Goal: Task Accomplishment & Management: Use online tool/utility

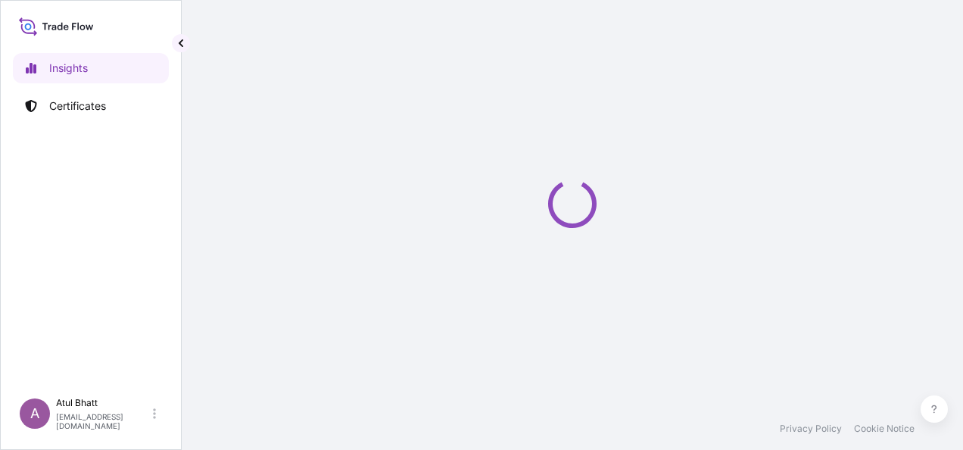
select select "2025"
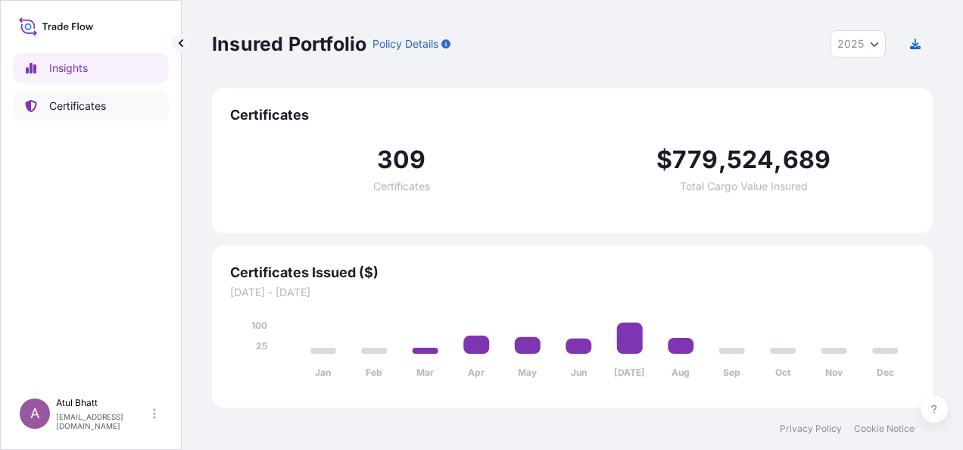
click at [82, 107] on p "Certificates" at bounding box center [77, 105] width 57 height 15
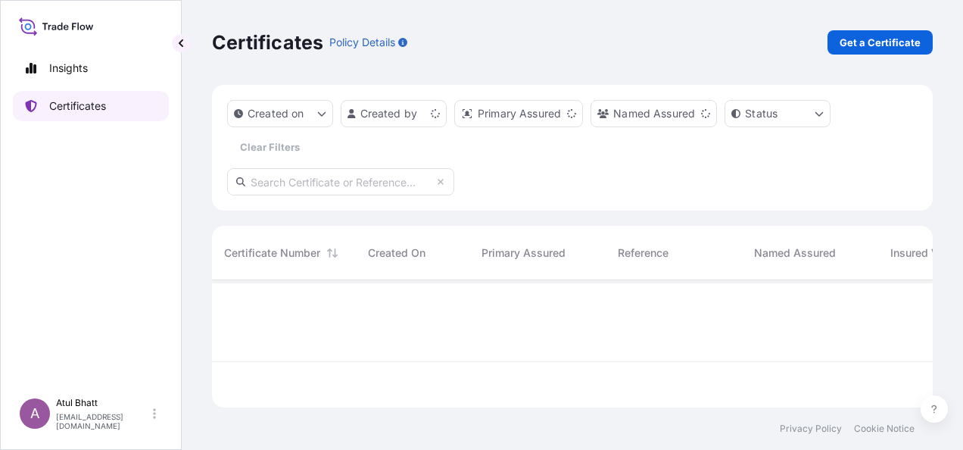
scroll to position [124, 709]
click at [435, 114] on html "Insights Certificates A [PERSON_NAME] [PERSON_NAME][EMAIL_ADDRESS][PERSON_NAME]…" at bounding box center [481, 225] width 963 height 450
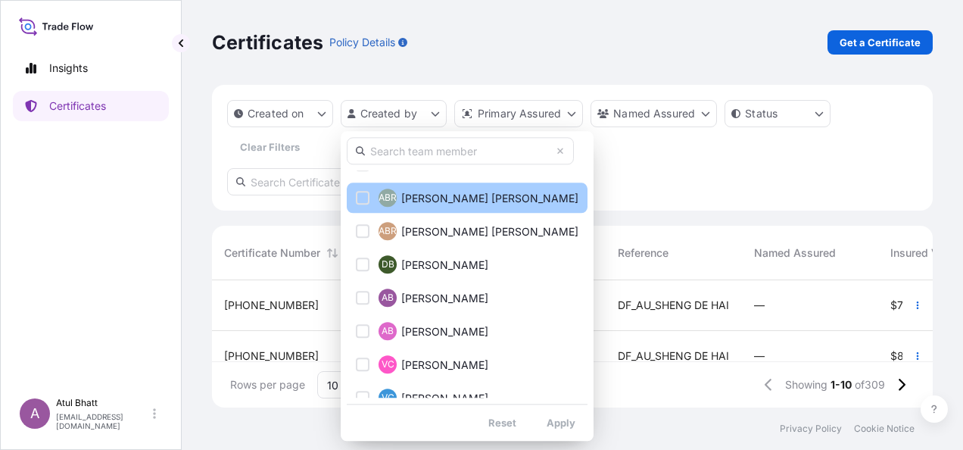
scroll to position [151, 0]
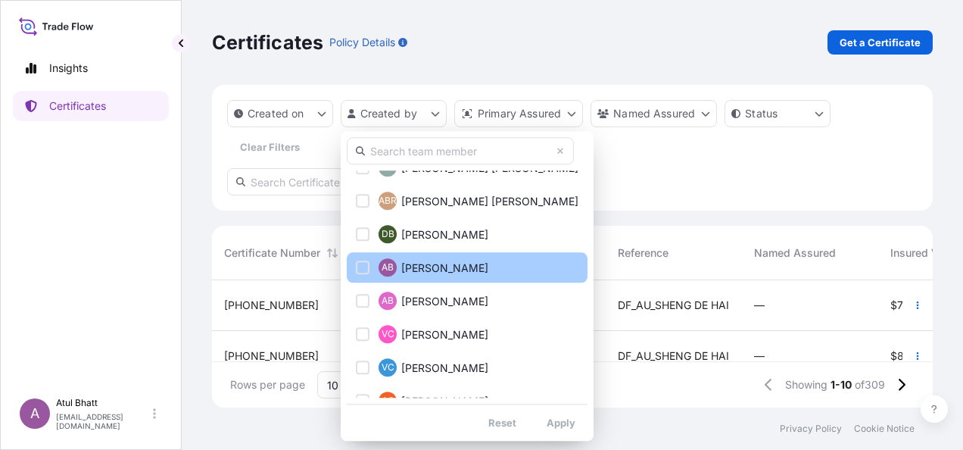
click at [360, 265] on div "Select Option" at bounding box center [363, 267] width 14 height 14
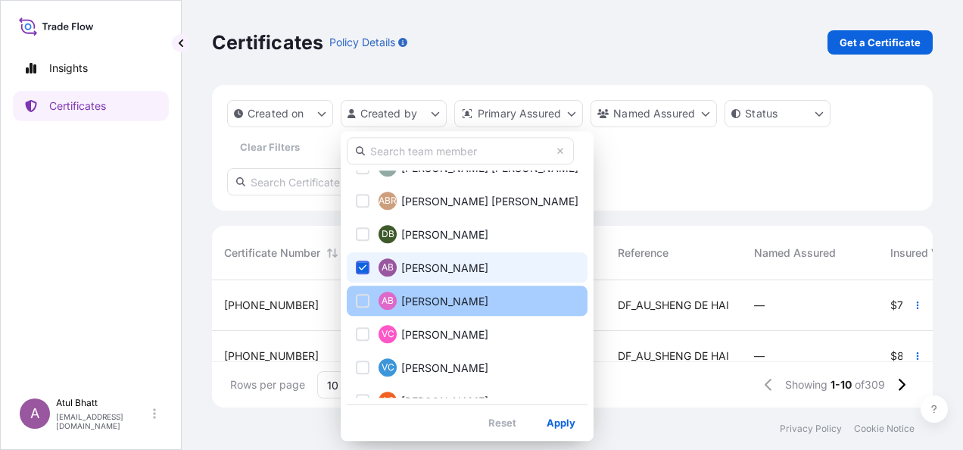
click at [365, 297] on div "Select Option" at bounding box center [363, 301] width 14 height 14
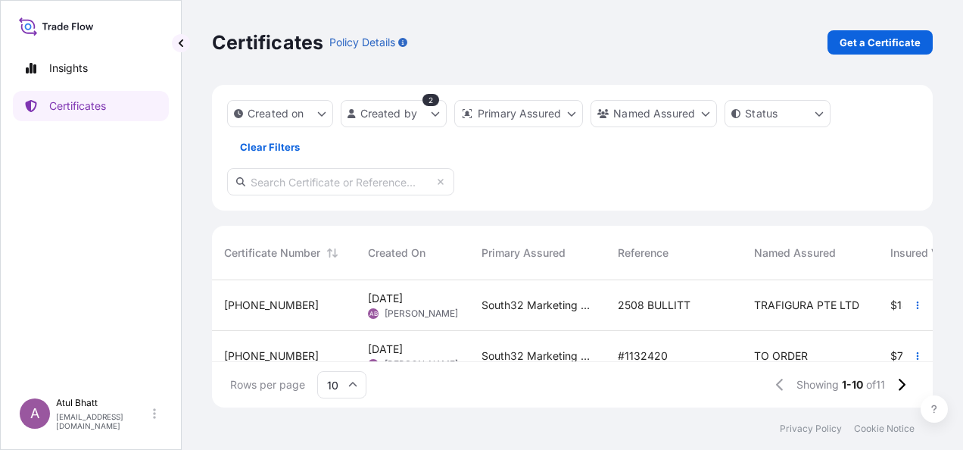
scroll to position [76, 0]
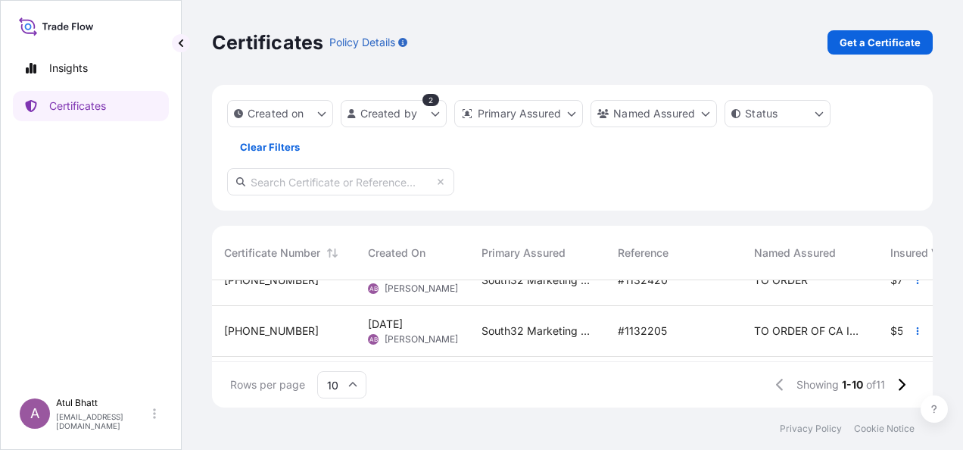
click at [475, 329] on div "South32 Marketing Pte Ltd" at bounding box center [537, 331] width 136 height 51
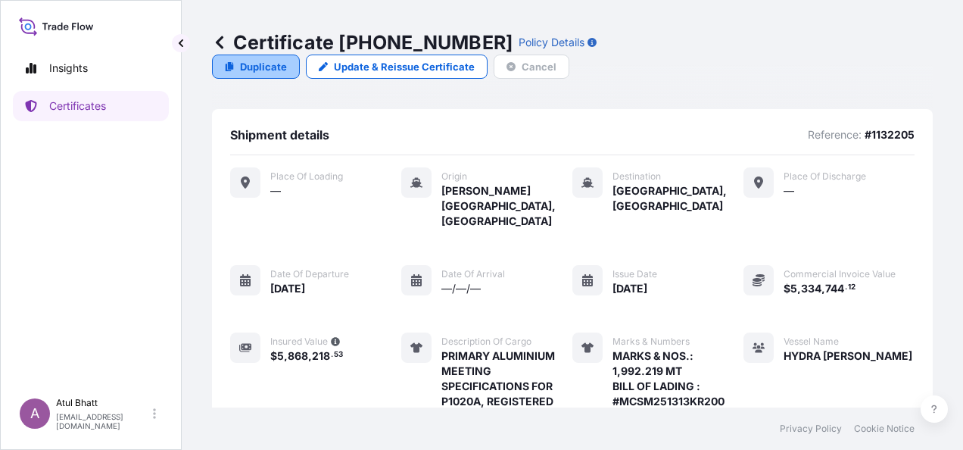
click at [287, 59] on p "Duplicate" at bounding box center [263, 66] width 47 height 15
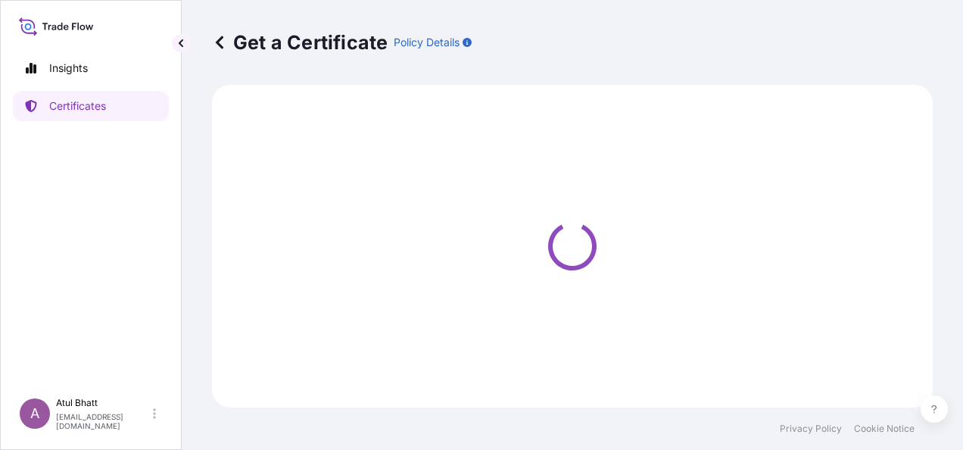
select select "Sea"
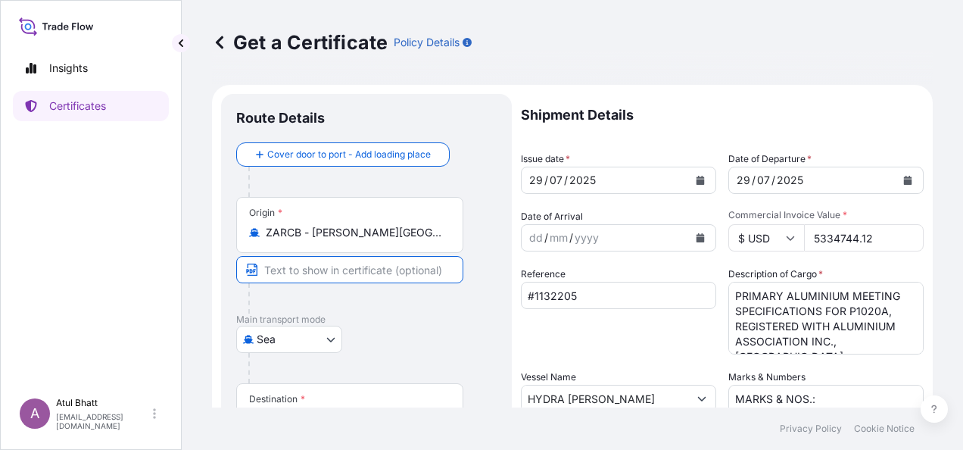
click at [339, 268] on input "Text to appear on certificate" at bounding box center [349, 269] width 227 height 27
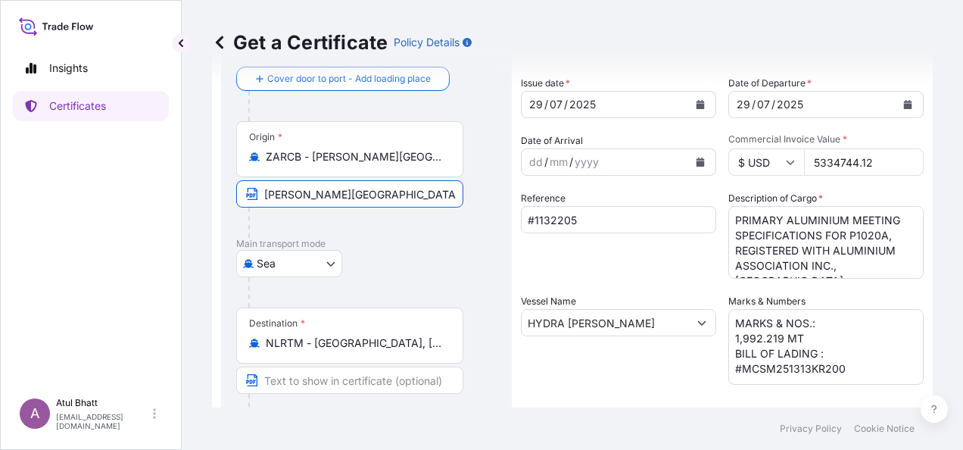
scroll to position [151, 0]
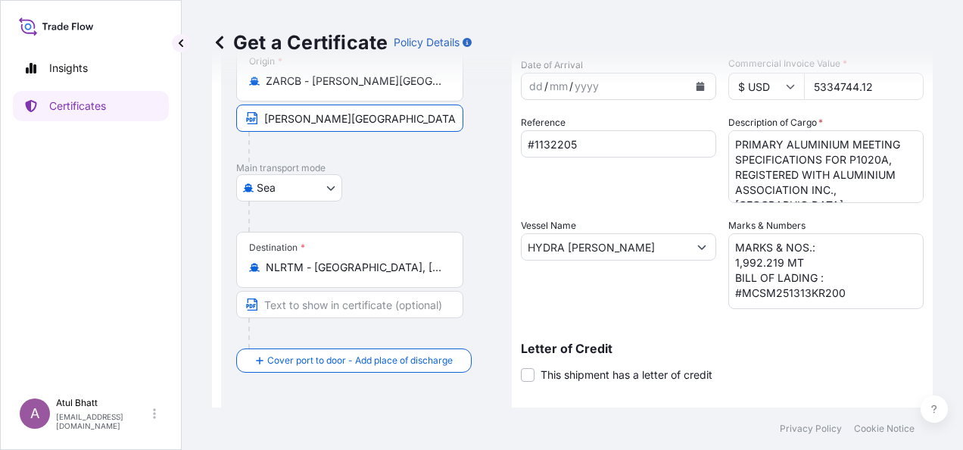
type input "[PERSON_NAME][GEOGRAPHIC_DATA], [GEOGRAPHIC_DATA]"
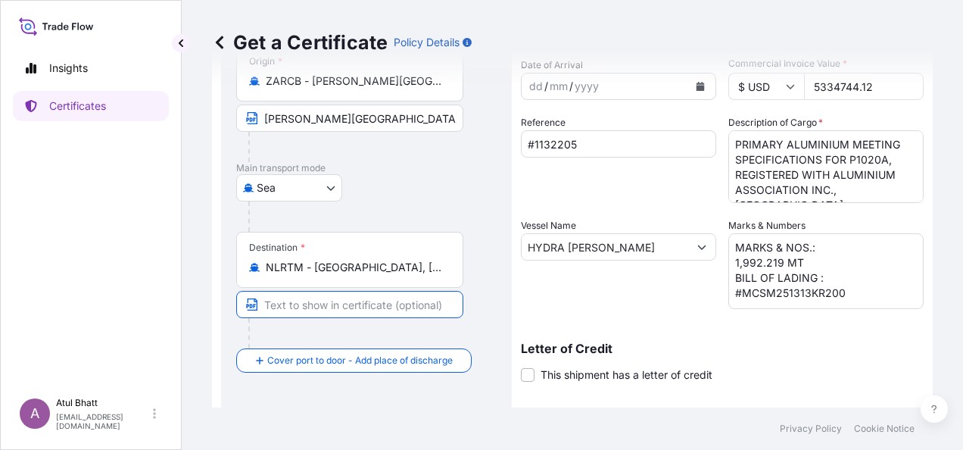
click at [291, 300] on input "Text to appear on certificate" at bounding box center [349, 304] width 227 height 27
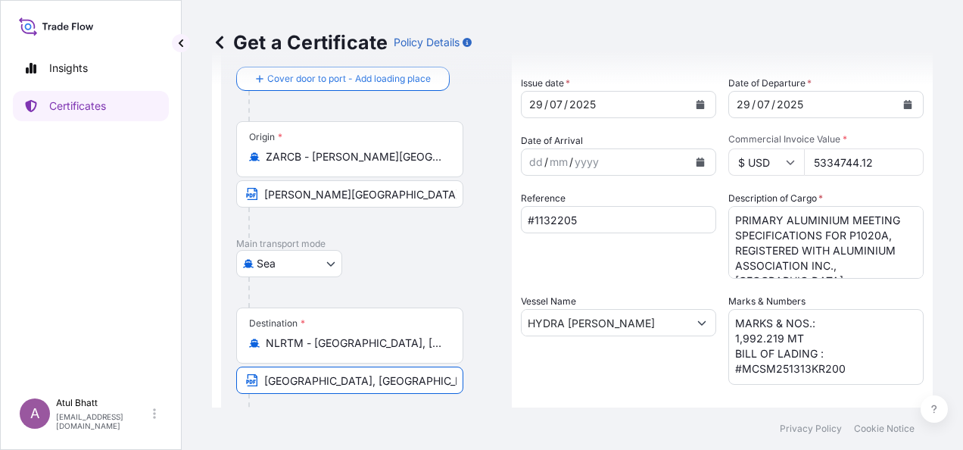
scroll to position [0, 0]
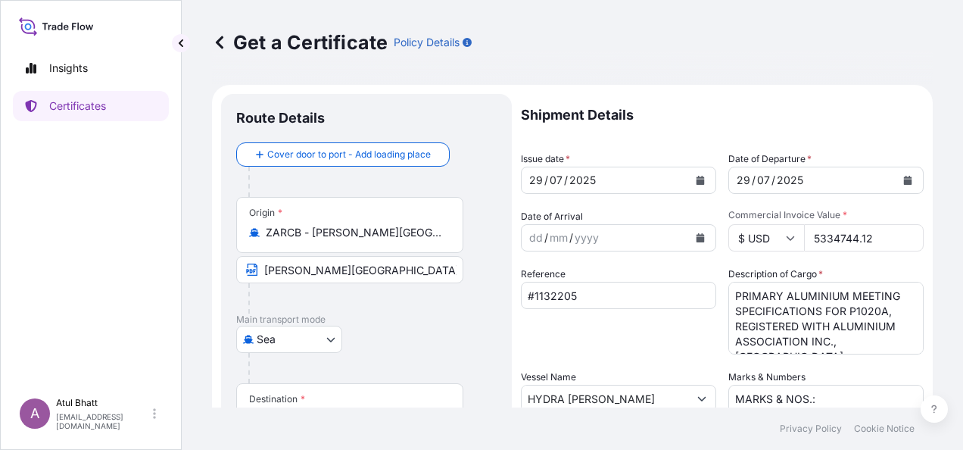
type input "[GEOGRAPHIC_DATA], [GEOGRAPHIC_DATA]"
click at [697, 182] on icon "Calendar" at bounding box center [701, 180] width 8 height 9
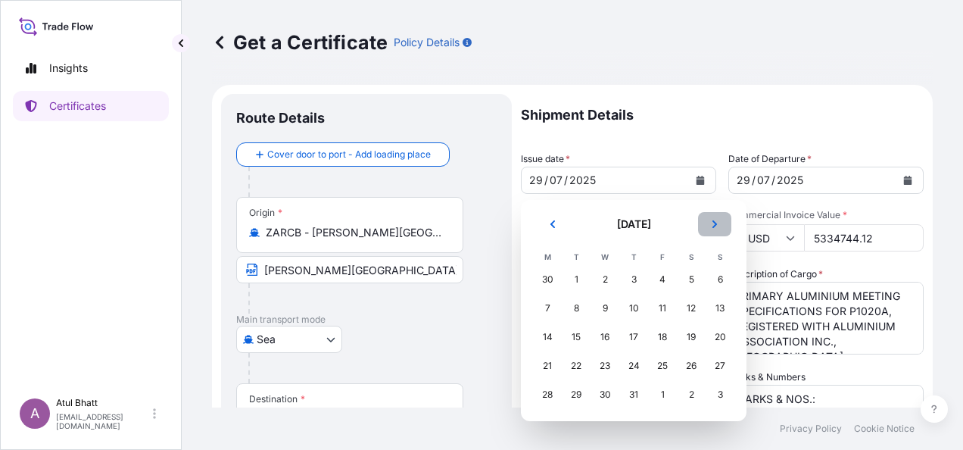
click at [717, 223] on icon "Next" at bounding box center [714, 224] width 9 height 9
click at [659, 394] on div "29" at bounding box center [662, 394] width 27 height 27
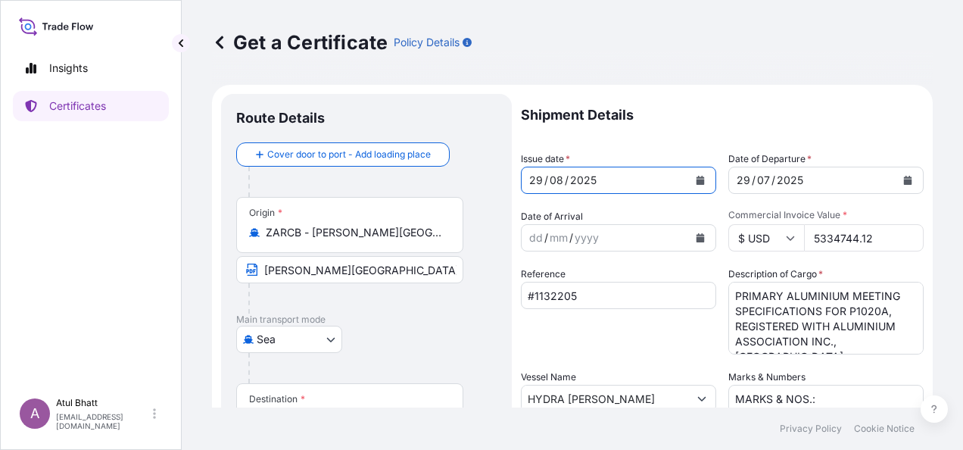
click at [904, 179] on icon "Calendar" at bounding box center [908, 180] width 8 height 9
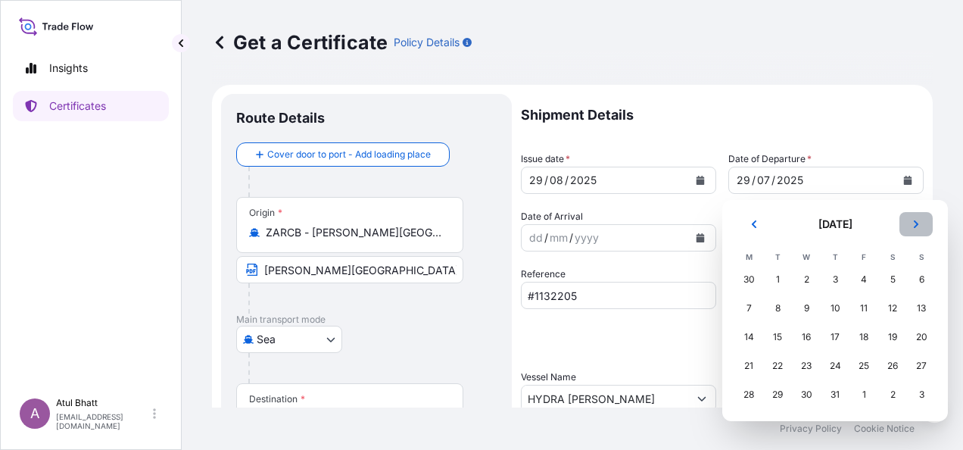
click at [917, 227] on icon "Next" at bounding box center [916, 224] width 9 height 9
click at [856, 394] on div "29" at bounding box center [863, 394] width 27 height 27
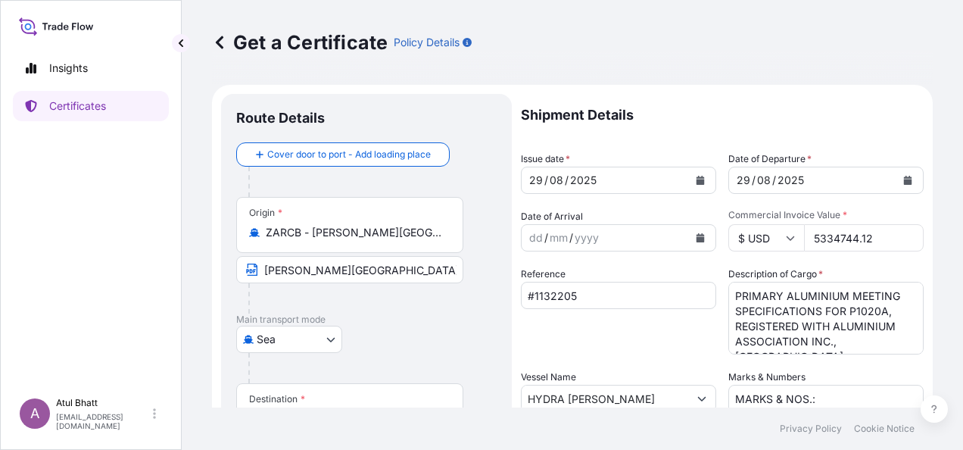
drag, startPoint x: 810, startPoint y: 238, endPoint x: 886, endPoint y: 239, distance: 75.7
click at [886, 239] on input "5334744.12" at bounding box center [864, 237] width 120 height 27
type input "5484779.12"
click at [586, 297] on input "#1132205" at bounding box center [618, 295] width 195 height 27
type input "#1132401"
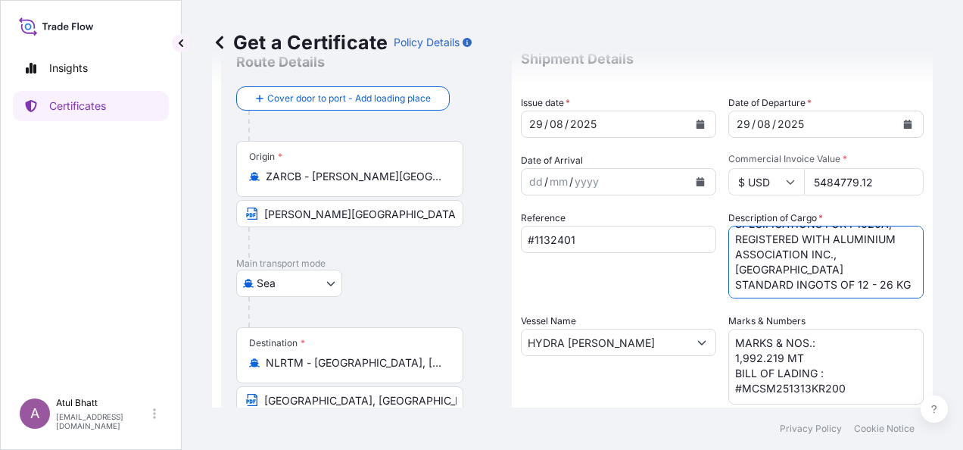
scroll to position [76, 0]
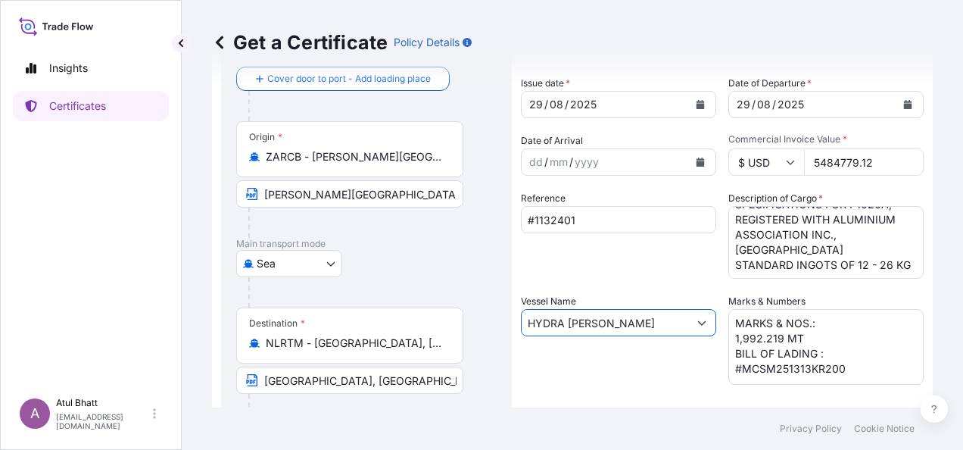
drag, startPoint x: 606, startPoint y: 323, endPoint x: 485, endPoint y: 324, distance: 120.4
click at [485, 324] on form "Route Details Cover door to port - Add loading place Place of loading Road / [G…" at bounding box center [572, 342] width 721 height 667
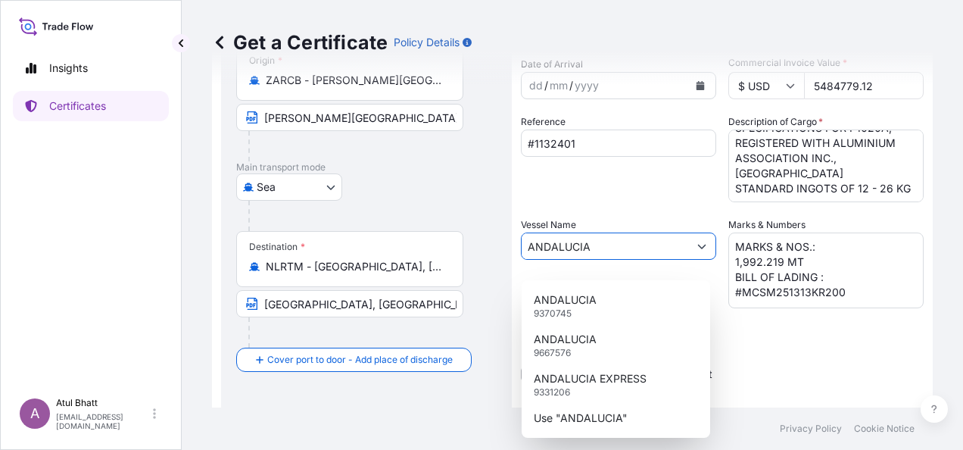
scroll to position [227, 0]
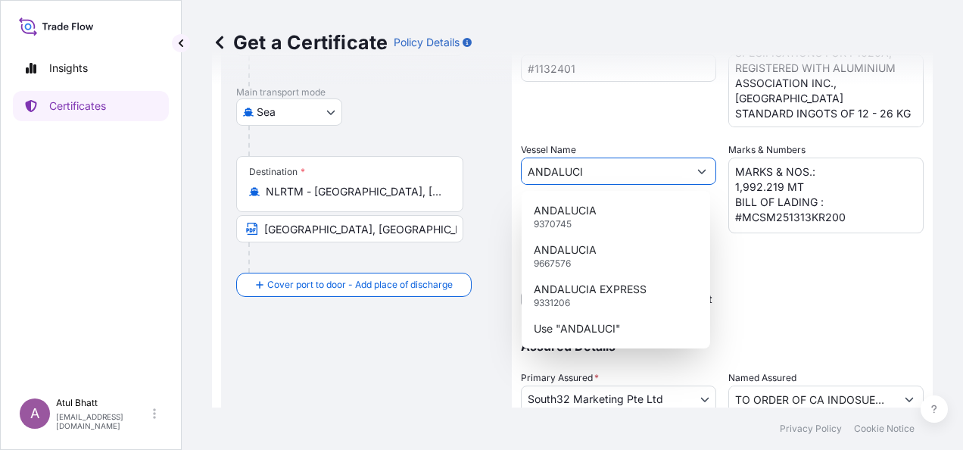
type input "ANDALUCIA"
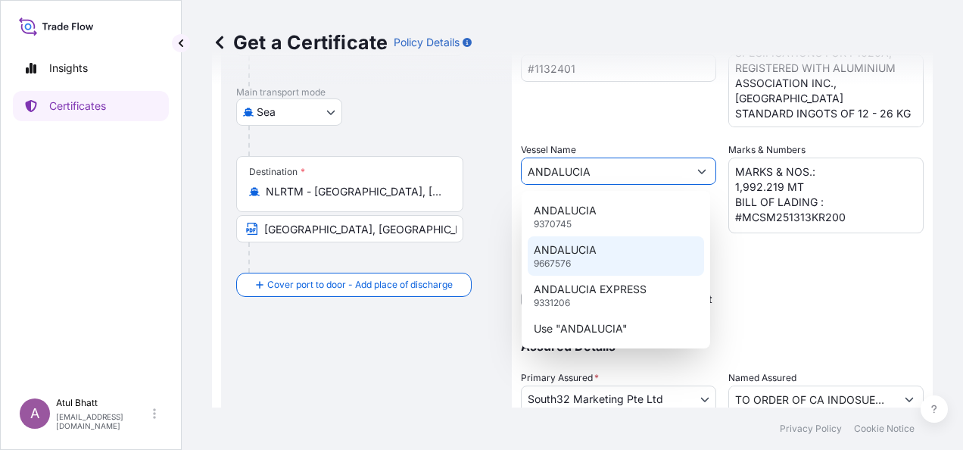
click at [586, 260] on div "ANDALUCIA 9667576" at bounding box center [616, 255] width 176 height 39
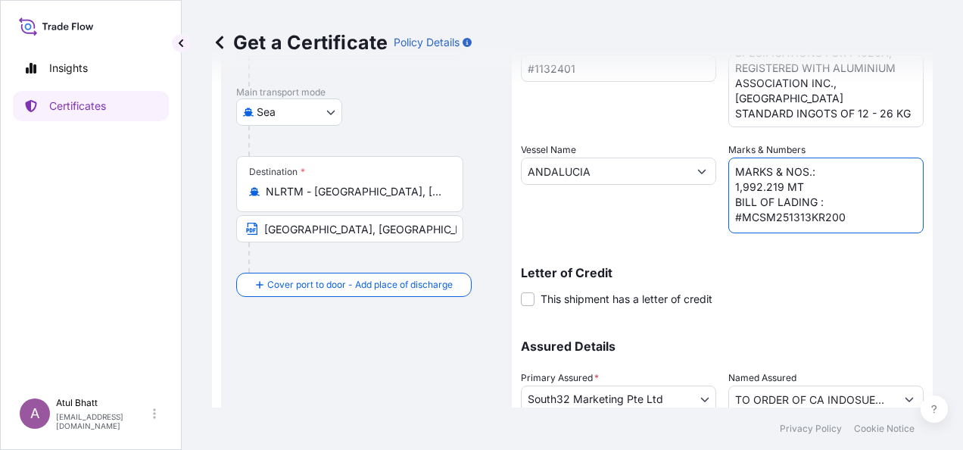
click at [737, 185] on textarea "MARKS & NOS.: 1,992.219 MT BILL OF LADING : #MCSM251313KR200" at bounding box center [825, 195] width 195 height 76
click at [797, 218] on textarea "MARKS & NOS.: 1,992.219 MT BILL OF LADING : #MCSM251313KR200" at bounding box center [825, 195] width 195 height 76
type textarea "MARKS & NOS.: 1,989.892 MT BILL OF LADING : #MCSM251315KR200"
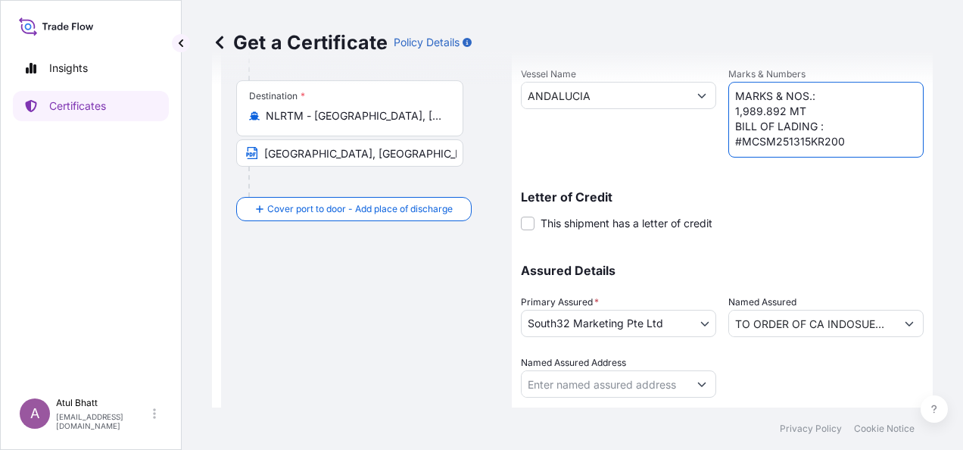
scroll to position [344, 0]
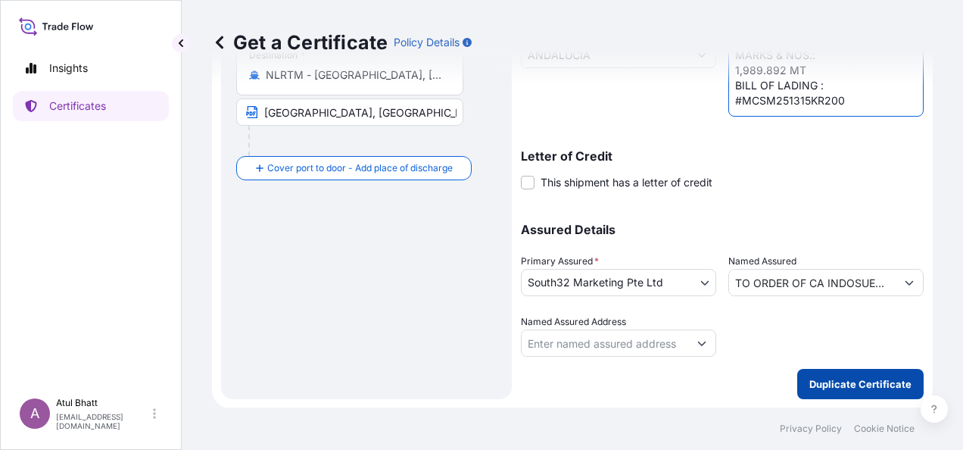
click at [842, 383] on p "Duplicate Certificate" at bounding box center [860, 383] width 102 height 15
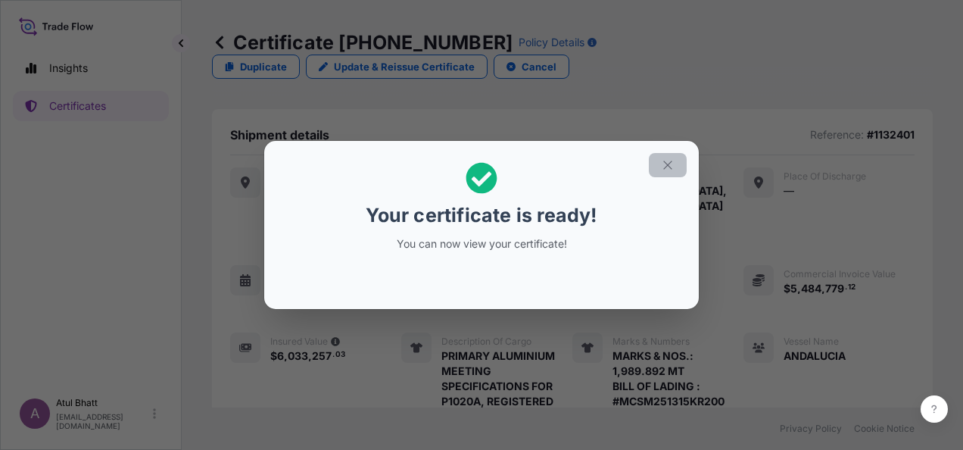
click at [672, 167] on icon "button" at bounding box center [668, 165] width 14 height 14
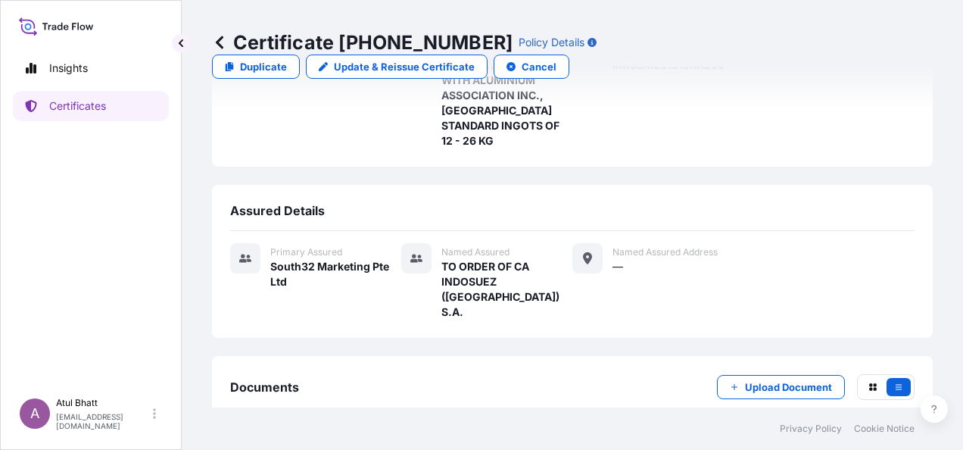
scroll to position [354, 0]
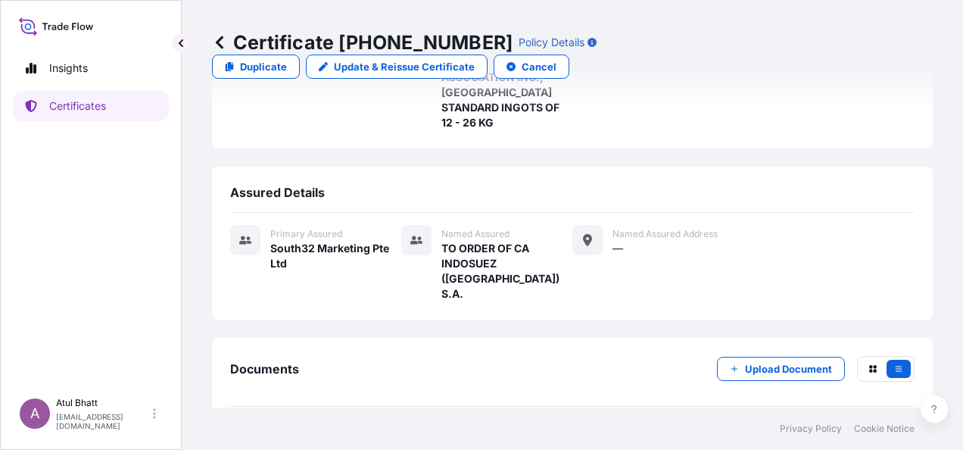
click at [504, 422] on link "PDF Certificate [DATE]T12:57:54.246794" at bounding box center [572, 441] width 684 height 39
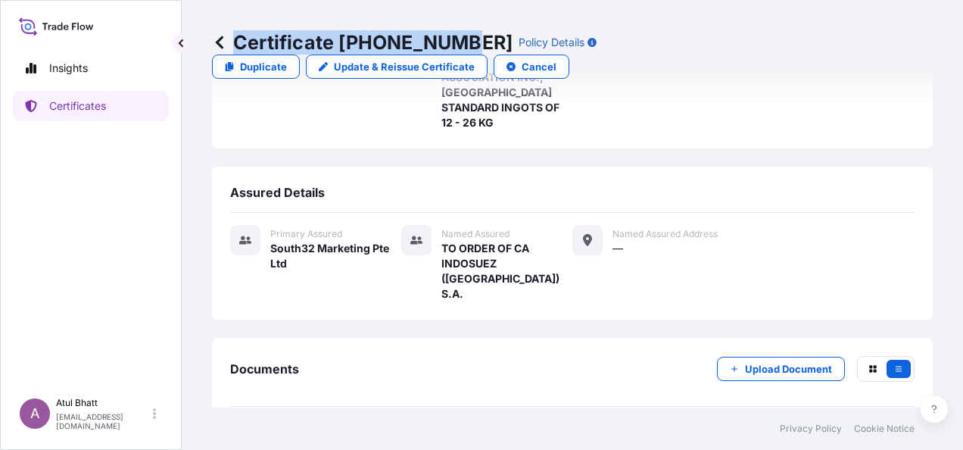
drag, startPoint x: 234, startPoint y: 38, endPoint x: 453, endPoint y: 51, distance: 219.2
click at [453, 51] on p "Certificate [PHONE_NUMBER]" at bounding box center [362, 42] width 301 height 24
copy p "Certificate [PHONE_NUMBER]"
